Goal: Task Accomplishment & Management: Manage account settings

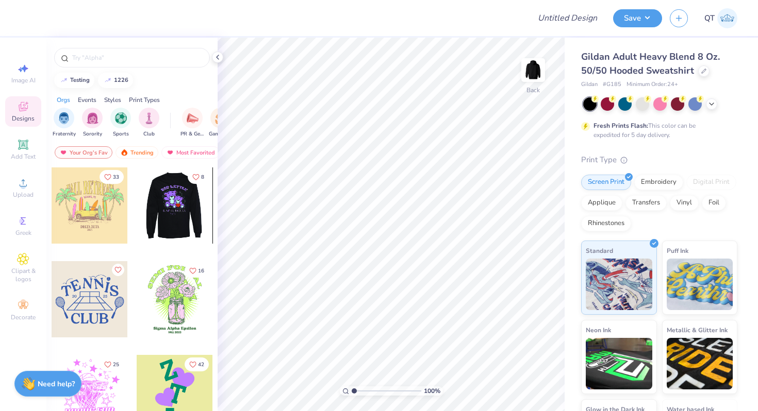
click at [177, 223] on div at bounding box center [174, 206] width 76 height 76
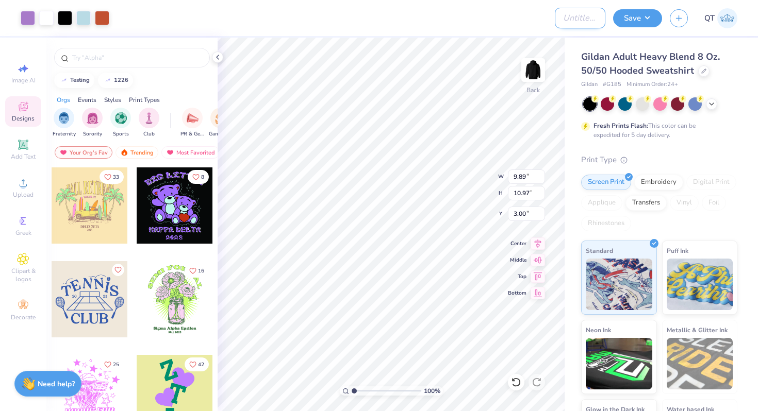
click at [579, 21] on input "Design Title" at bounding box center [580, 18] width 51 height 21
type input "Designn"
click at [632, 24] on button "Save" at bounding box center [637, 17] width 49 height 18
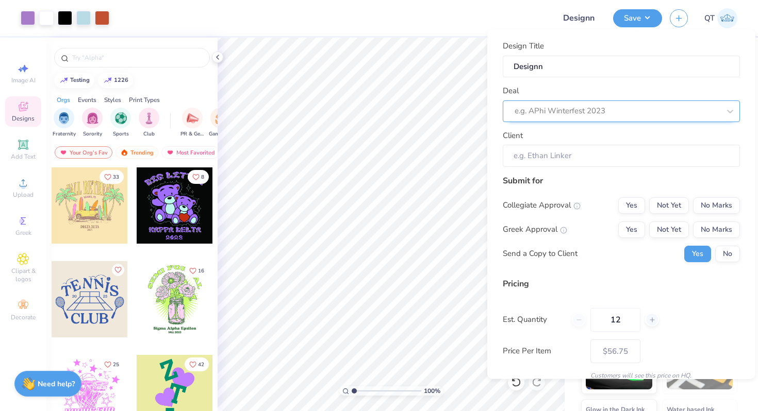
click at [598, 110] on div at bounding box center [617, 111] width 205 height 14
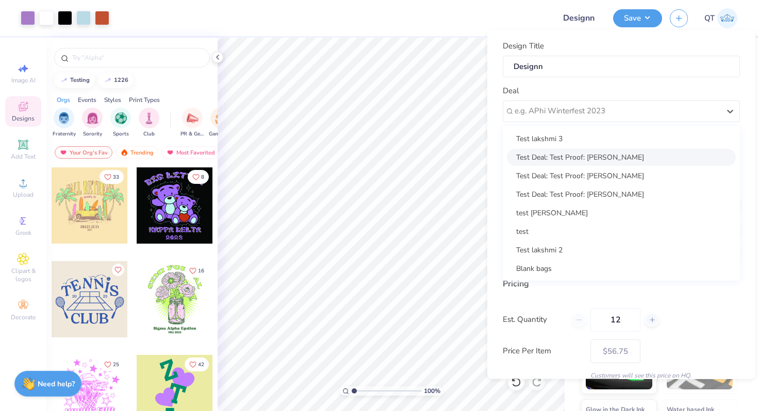
click at [578, 151] on div "Test Deal: Test Proof: [PERSON_NAME]" at bounding box center [621, 156] width 229 height 17
type input "Icechdg Bjdadafaa"
type input "$56.75"
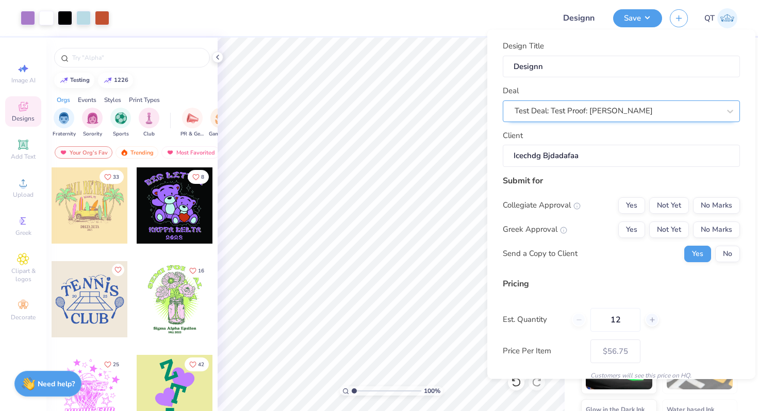
click at [615, 115] on div "Test Deal: Test Proof: [PERSON_NAME]" at bounding box center [616, 111] width 207 height 16
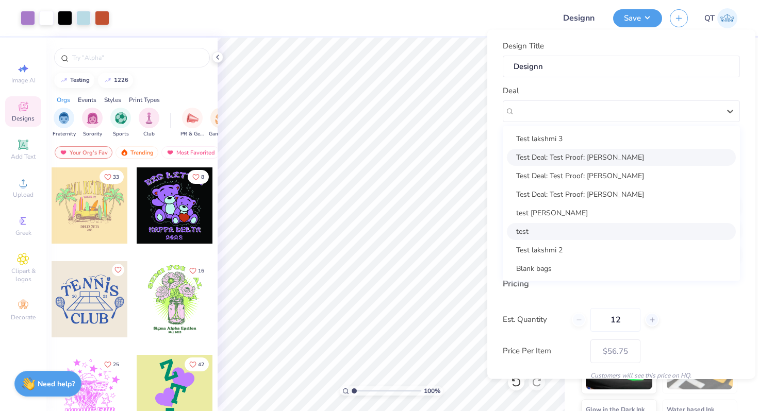
click at [560, 238] on div "test" at bounding box center [621, 231] width 229 height 17
type input "Test Deal"
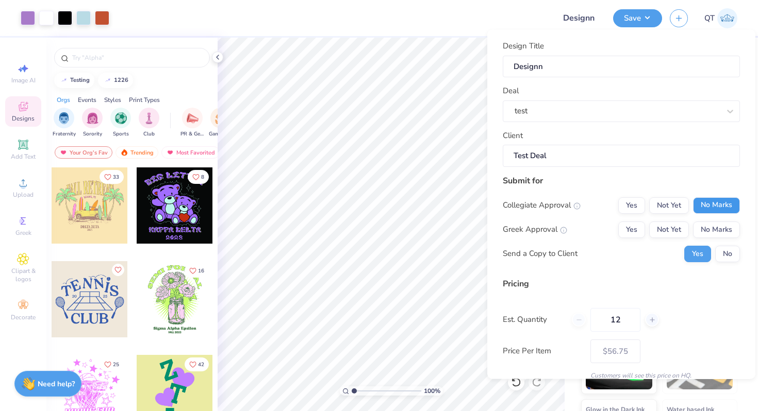
click at [719, 203] on button "No Marks" at bounding box center [716, 205] width 47 height 16
click at [720, 224] on button "No Marks" at bounding box center [716, 229] width 47 height 16
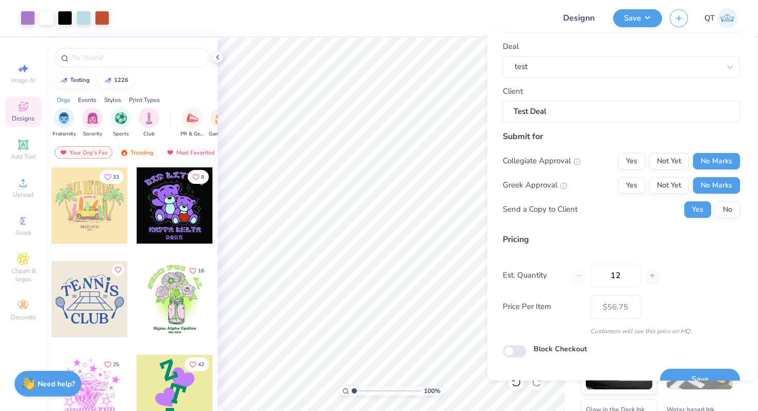
scroll to position [65, 0]
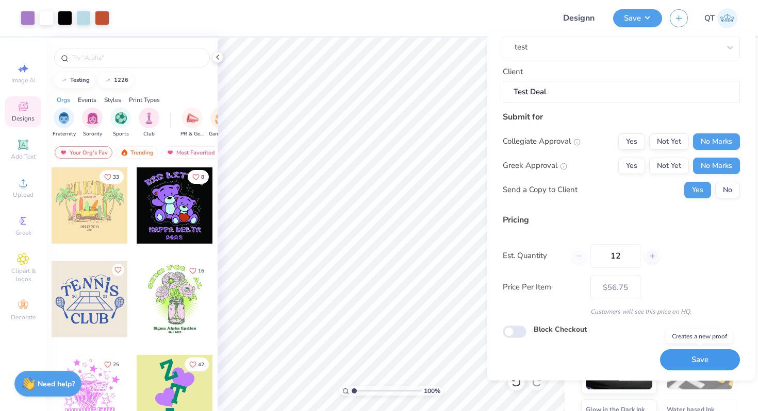
click at [675, 354] on button "Save" at bounding box center [700, 360] width 80 height 21
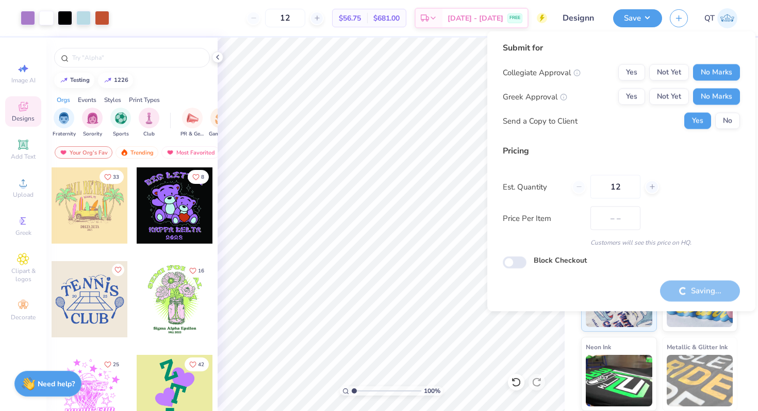
type input "$56.75"
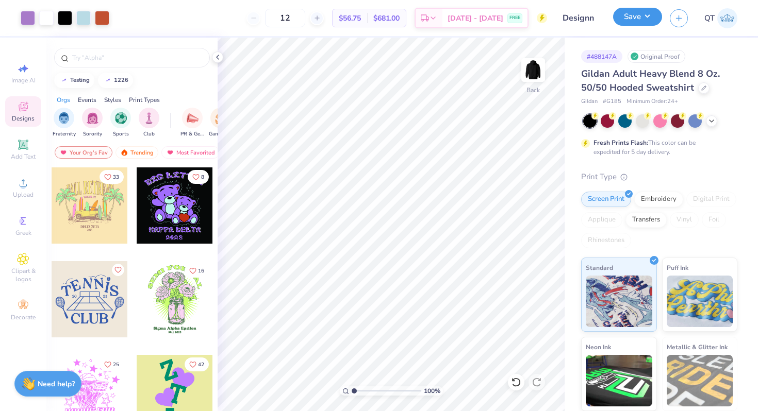
click at [643, 20] on button "Save" at bounding box center [637, 17] width 49 height 18
click at [728, 21] on img at bounding box center [727, 18] width 20 height 20
click at [723, 18] on img at bounding box center [727, 18] width 20 height 20
click at [731, 18] on img at bounding box center [727, 18] width 20 height 20
